Goal: Information Seeking & Learning: Learn about a topic

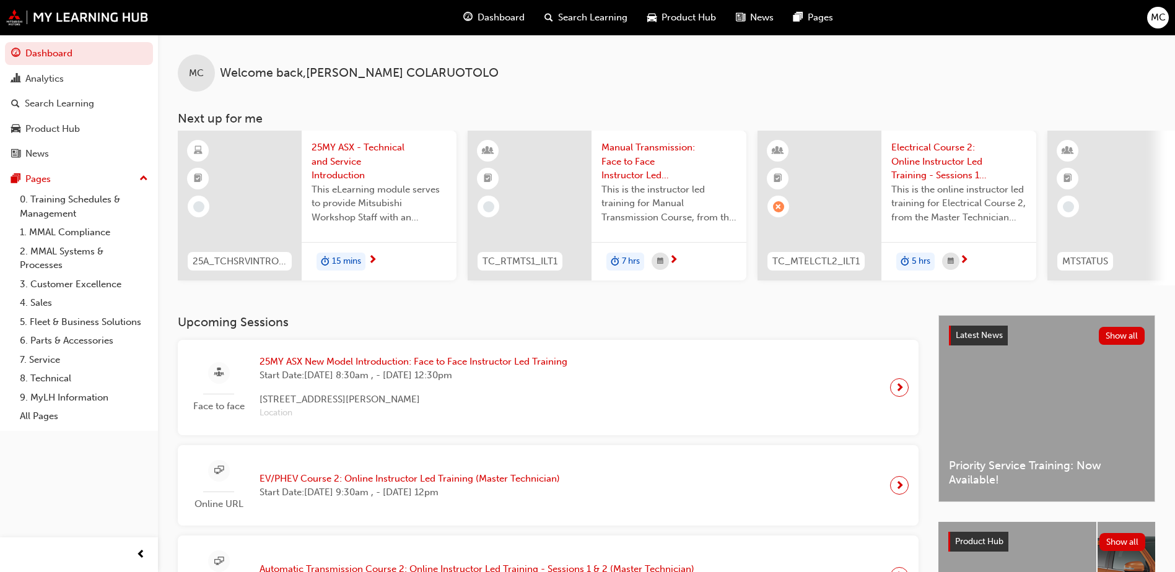
click at [416, 369] on span "25MY ASX New Model Introduction: Face to Face Instructor Led Training" at bounding box center [414, 362] width 308 height 14
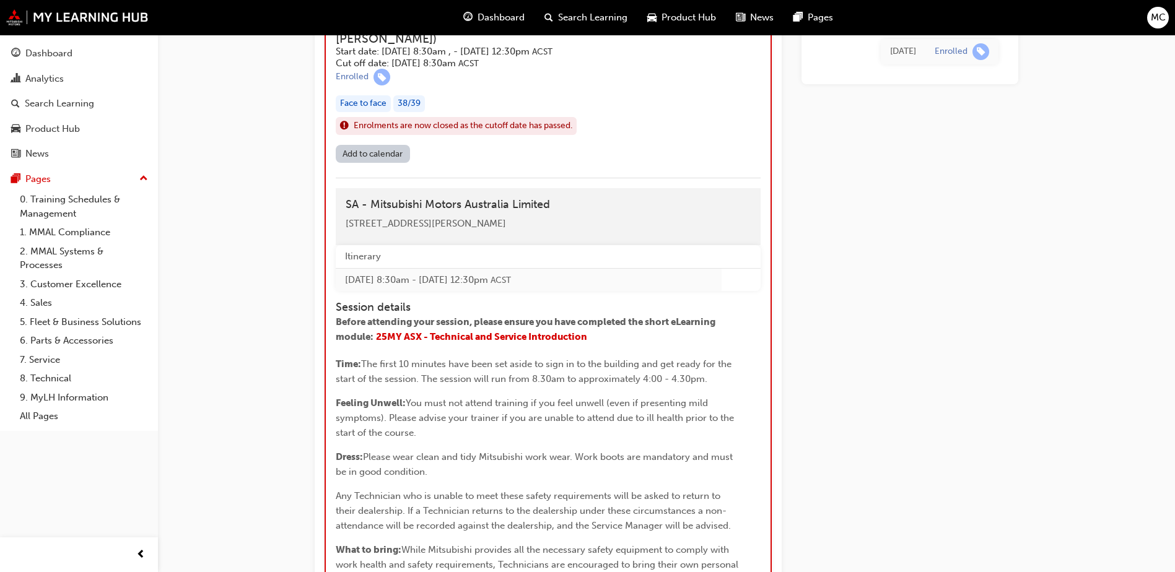
scroll to position [792, 0]
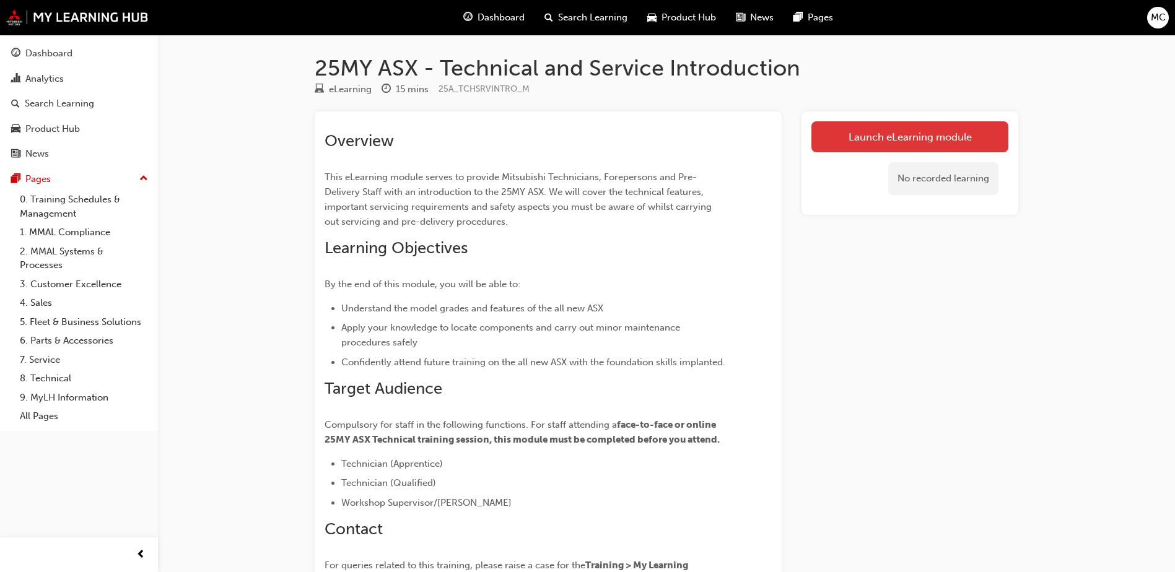
click at [851, 143] on link "Launch eLearning module" at bounding box center [909, 136] width 197 height 31
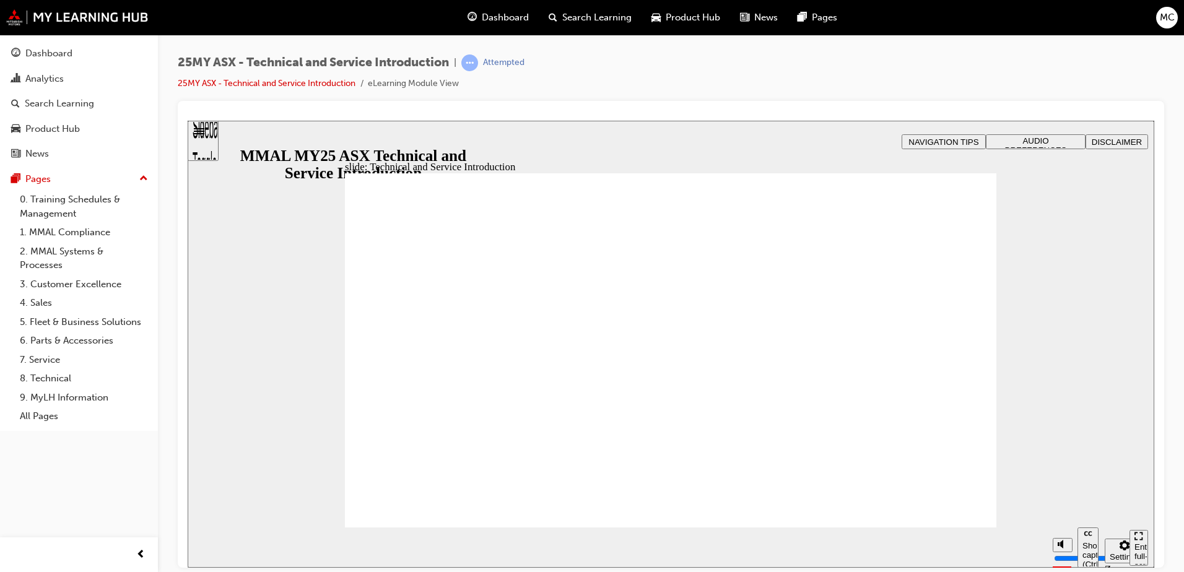
click at [934, 546] on section "Pause (Ctrl+Alt+P) Replay (Ctrl+Alt+R) Show captions (Ctrl+Alt+C) Playback spee…" at bounding box center [671, 547] width 967 height 40
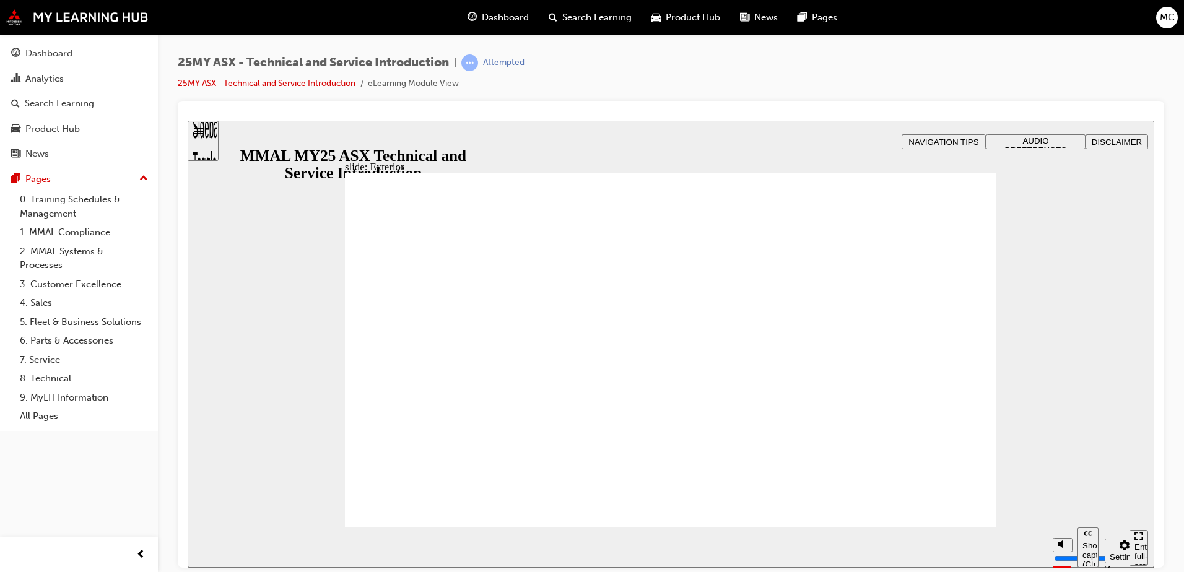
click at [1093, 250] on div "slide: Exterior Rectangle 2 Freeform 2 Oval 1 Oval 1 Oval 1 Freeform pause icon…" at bounding box center [671, 343] width 967 height 447
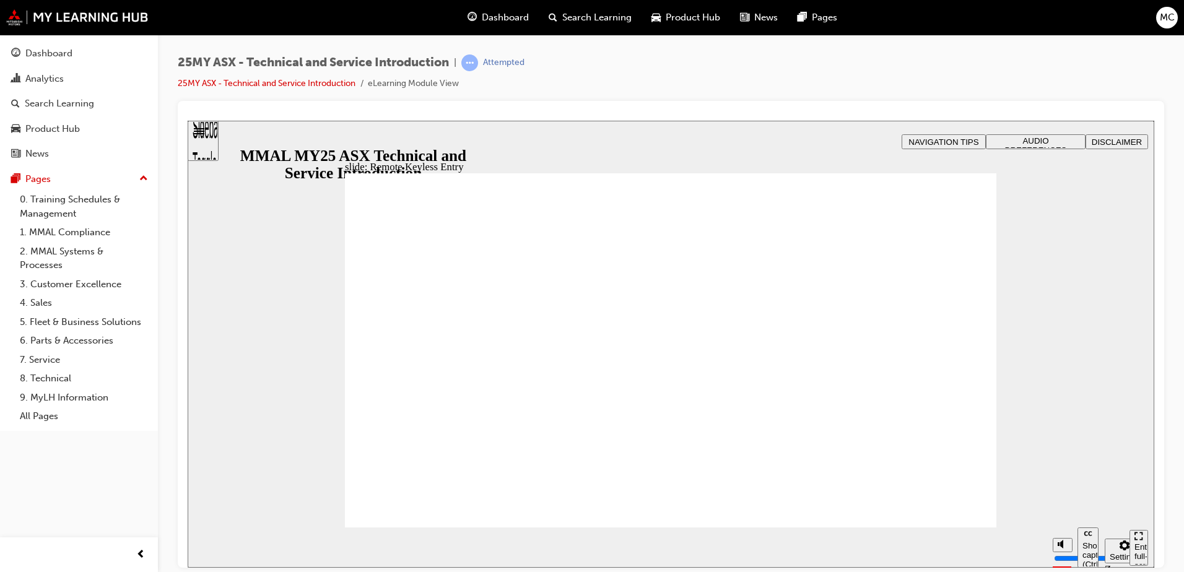
type input "21"
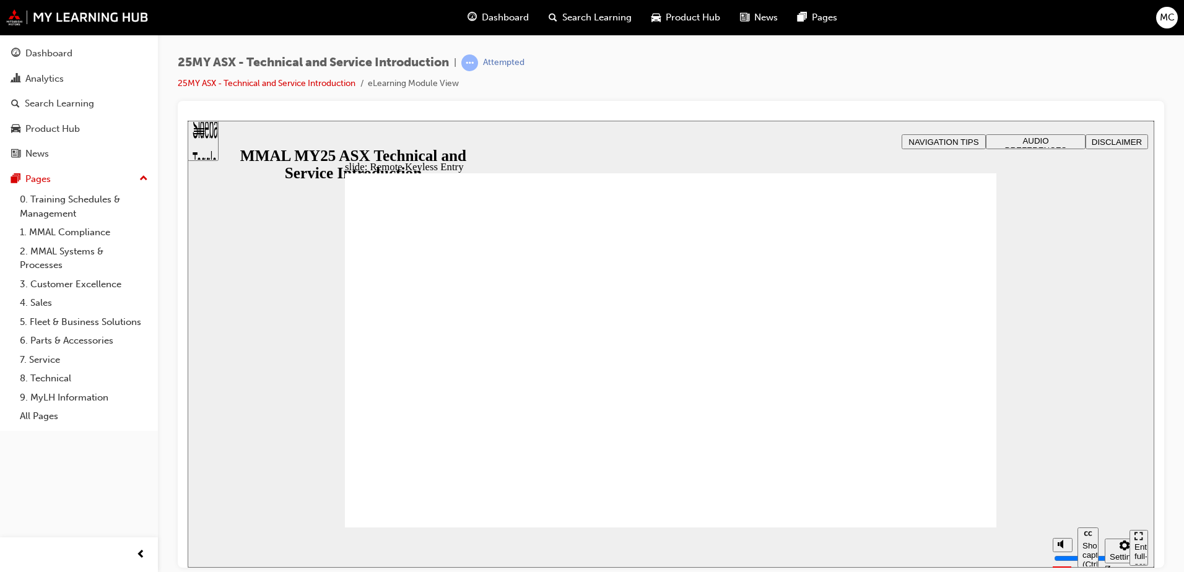
click at [781, 59] on div "25MY ASX - Technical and Service Introduction | Attempted 25MY ASX - Technical …" at bounding box center [671, 78] width 987 height 46
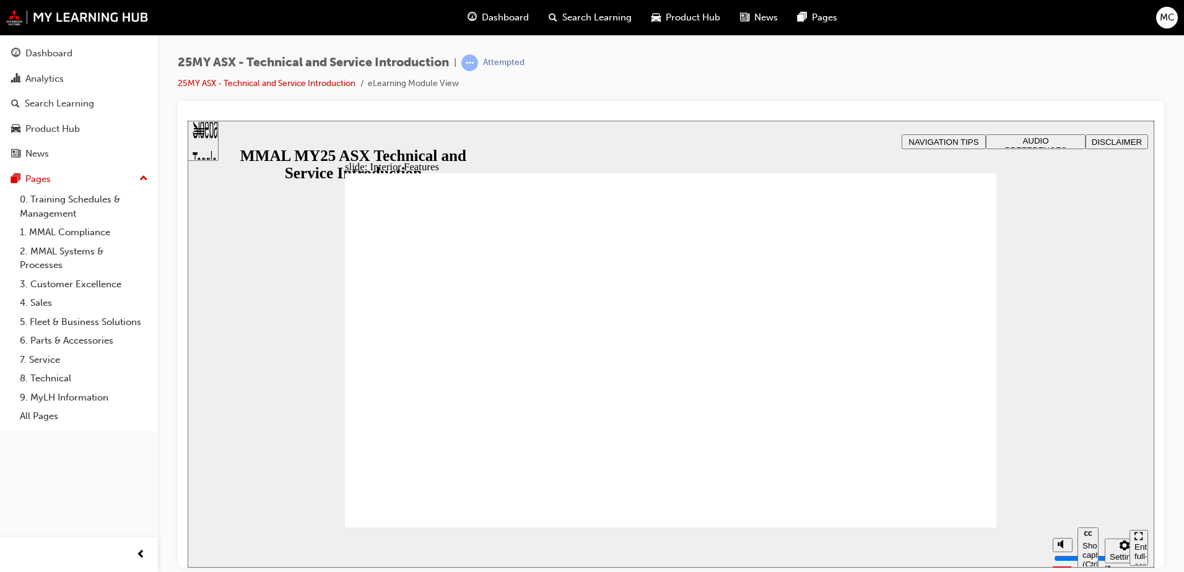
drag, startPoint x: 555, startPoint y: 472, endPoint x: 372, endPoint y: 473, distance: 183.4
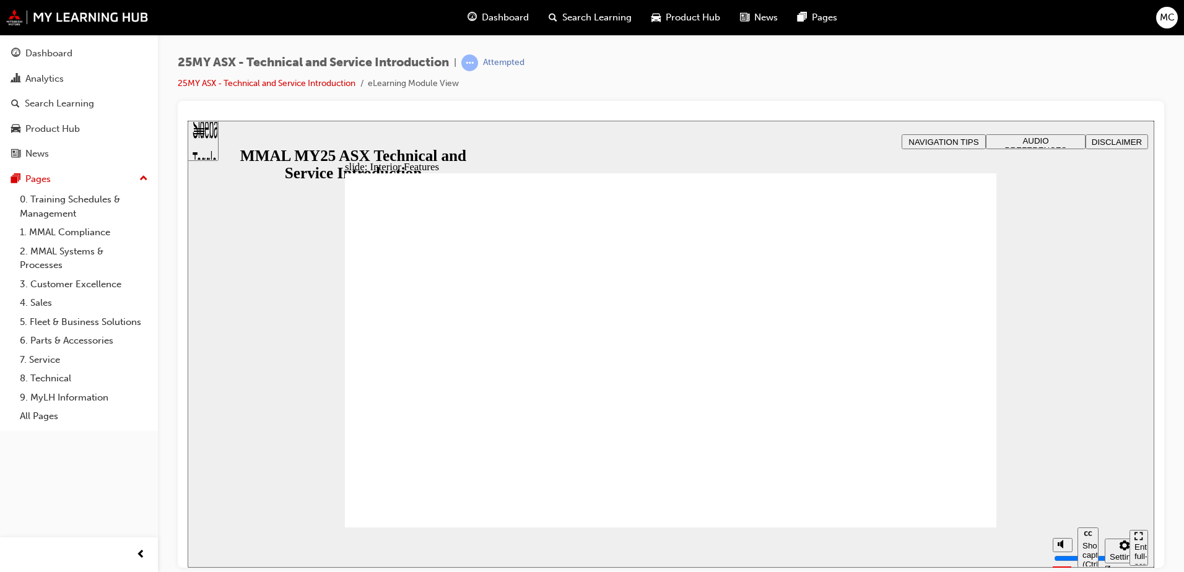
type input "17"
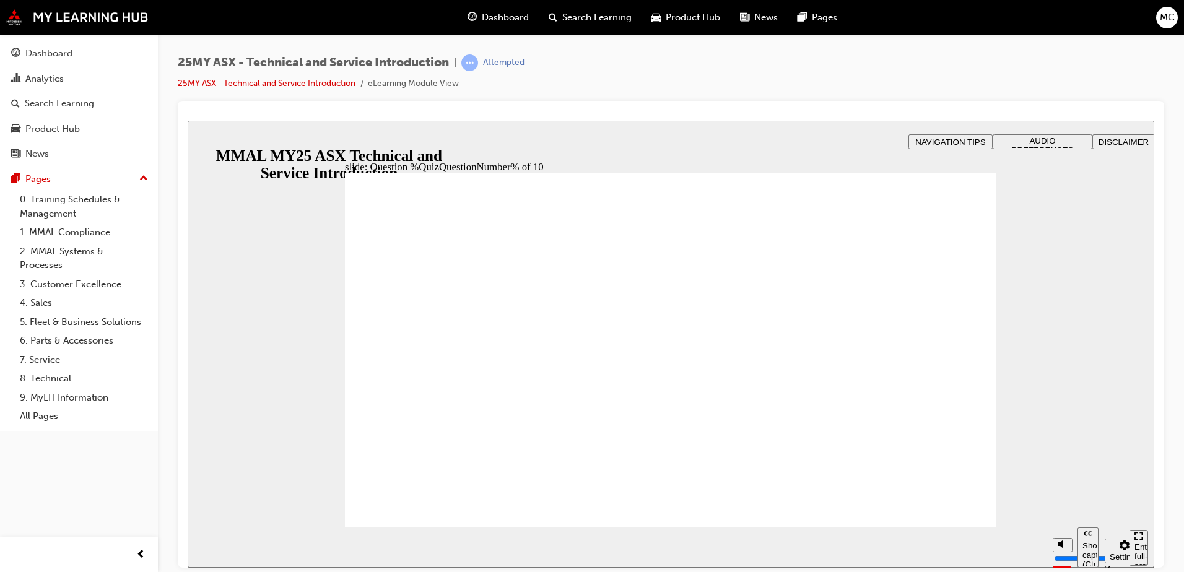
radio input "true"
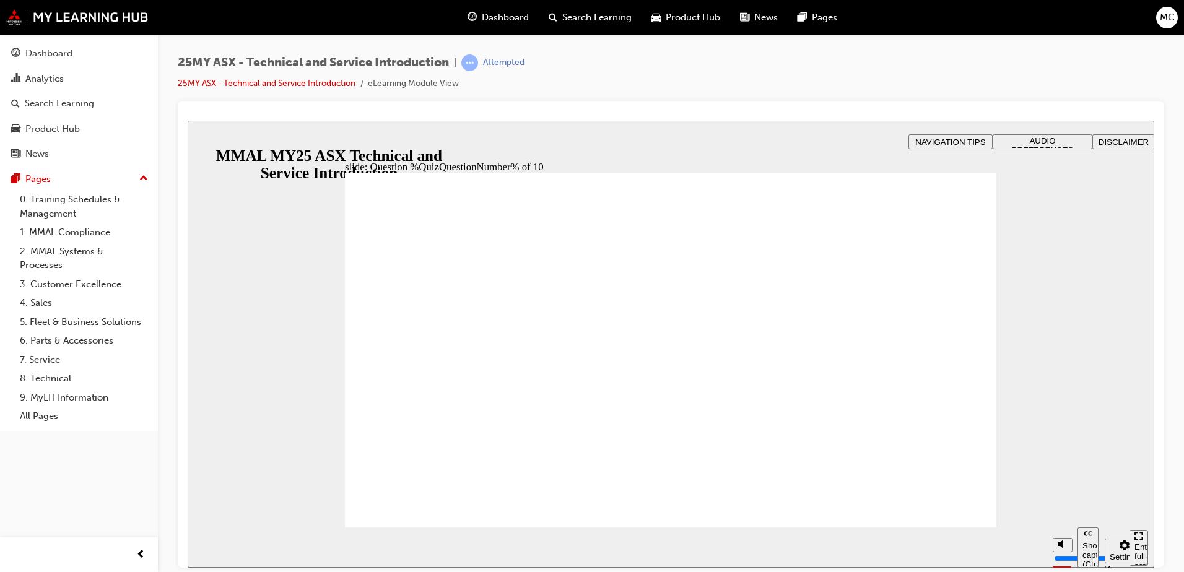
radio input "true"
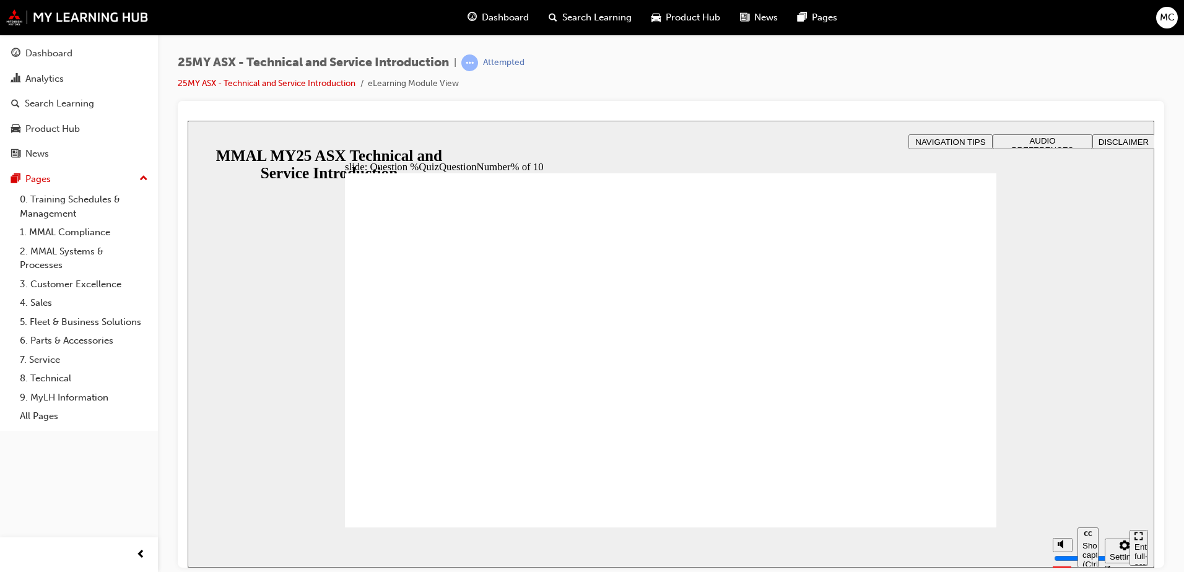
radio input "true"
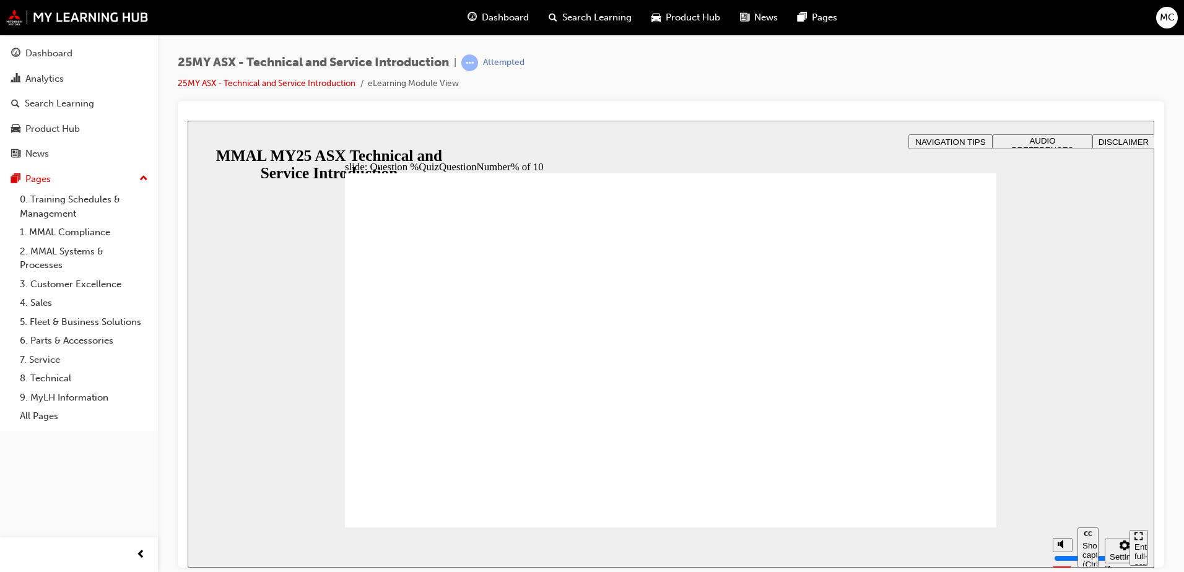
radio input "true"
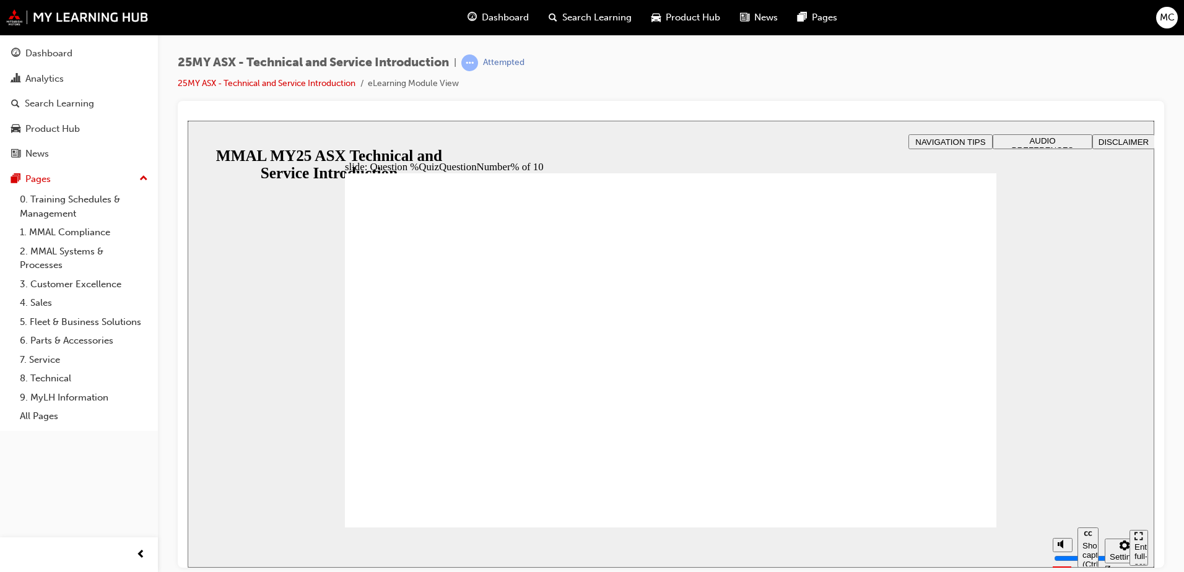
radio input "true"
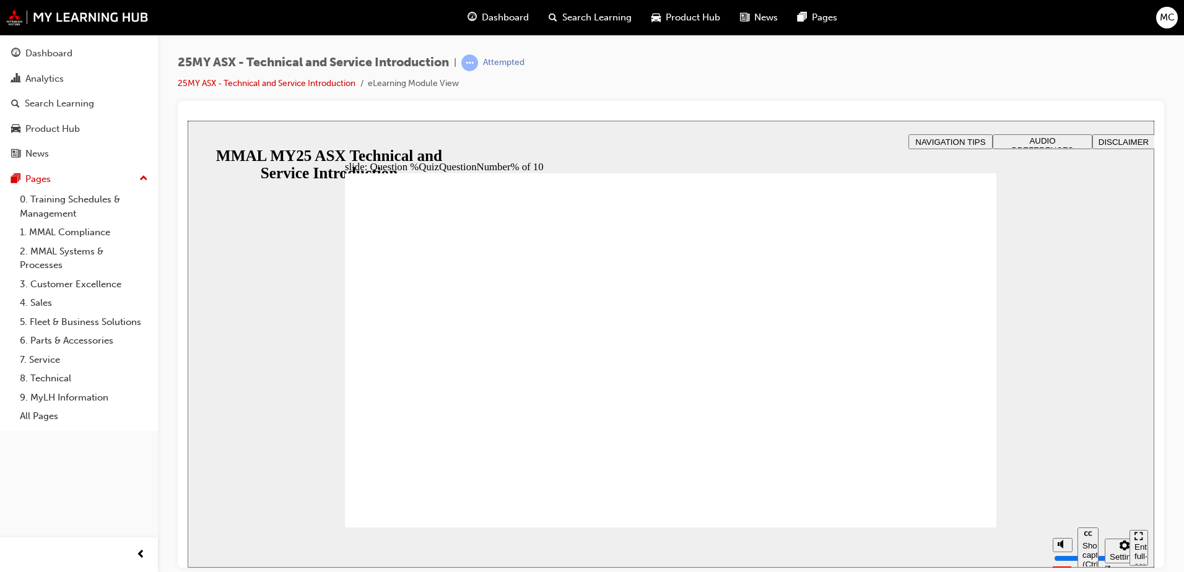
radio input "true"
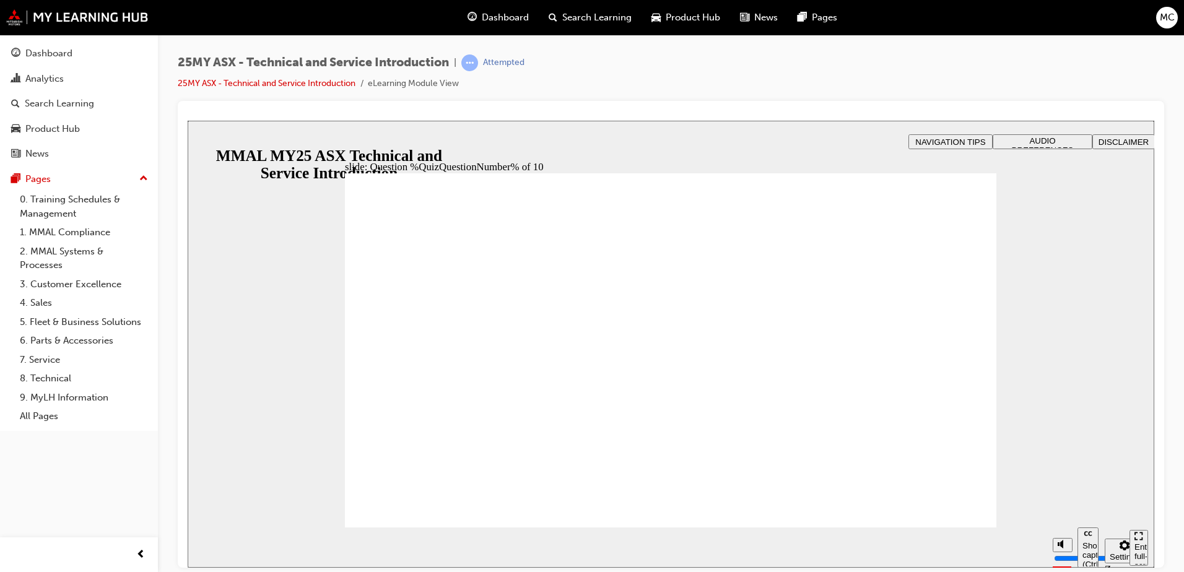
radio input "true"
